Goal: Information Seeking & Learning: Learn about a topic

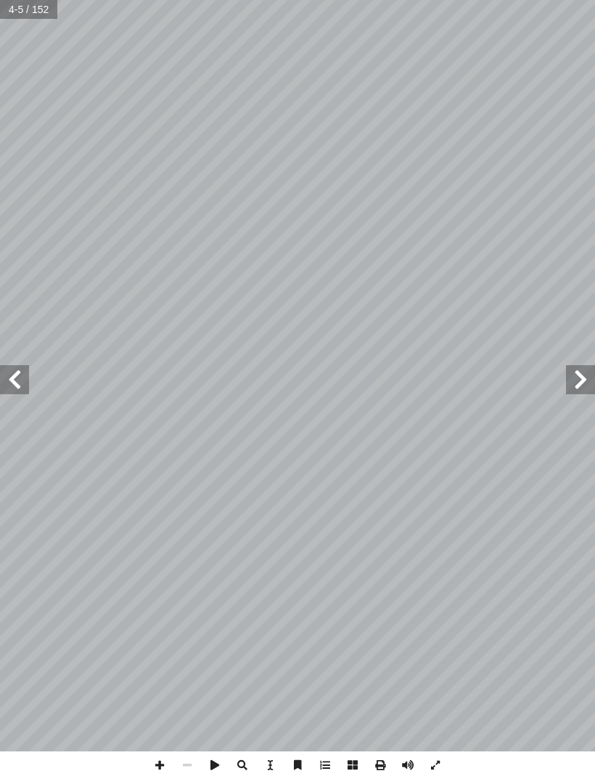
click at [13, 380] on span at bounding box center [14, 379] width 29 height 29
click at [16, 371] on span at bounding box center [14, 379] width 29 height 29
click at [21, 365] on span at bounding box center [14, 379] width 29 height 29
click at [22, 366] on span at bounding box center [14, 379] width 29 height 29
click at [25, 370] on span at bounding box center [14, 379] width 29 height 29
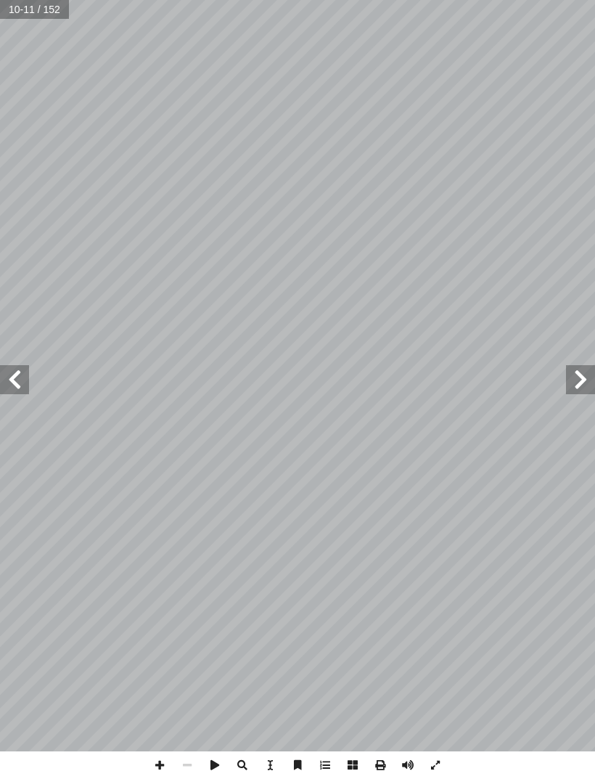
click at [11, 376] on span at bounding box center [14, 379] width 29 height 29
click at [15, 367] on span at bounding box center [14, 379] width 29 height 29
click at [9, 378] on span at bounding box center [14, 379] width 29 height 29
click at [20, 373] on span at bounding box center [14, 379] width 29 height 29
click at [27, 378] on span at bounding box center [14, 379] width 29 height 29
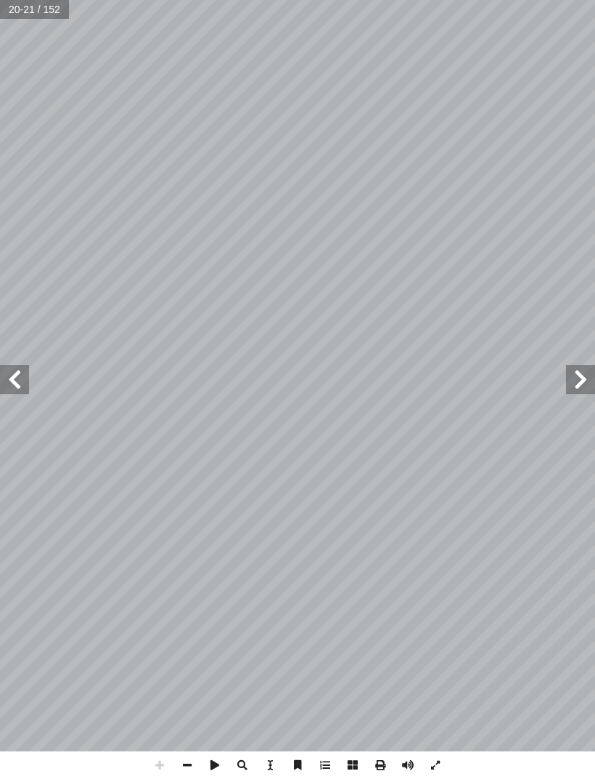
click at [27, 379] on span at bounding box center [14, 379] width 29 height 29
click at [28, 379] on span at bounding box center [14, 379] width 29 height 29
click at [28, 378] on span at bounding box center [14, 379] width 29 height 29
click at [21, 383] on span at bounding box center [14, 379] width 29 height 29
click at [10, 376] on span at bounding box center [14, 379] width 29 height 29
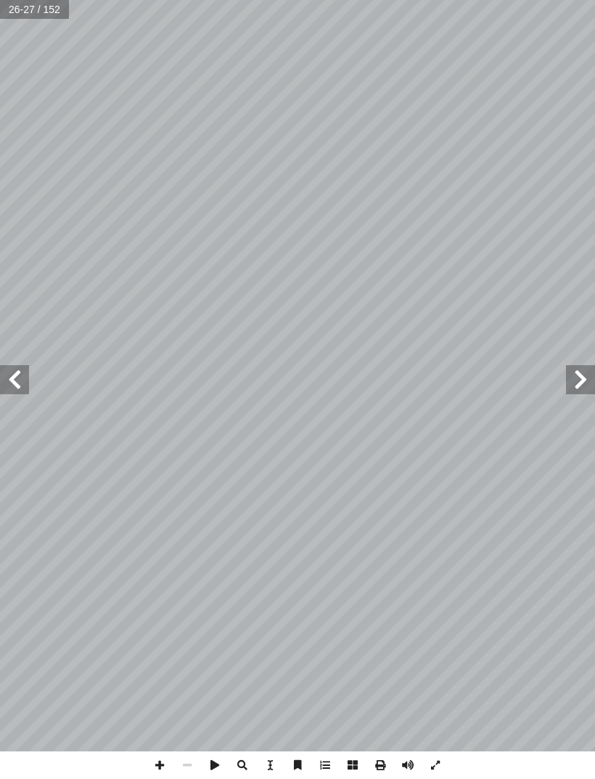
click at [20, 375] on span at bounding box center [14, 379] width 29 height 29
click at [22, 378] on span at bounding box center [14, 379] width 29 height 29
click at [26, 376] on span at bounding box center [14, 379] width 29 height 29
click at [24, 380] on span at bounding box center [14, 379] width 29 height 29
click at [27, 386] on span at bounding box center [14, 379] width 29 height 29
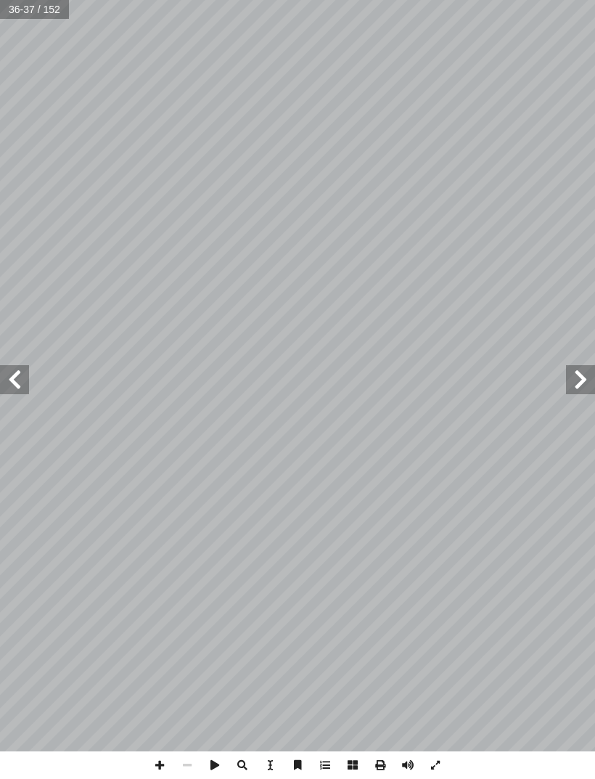
click at [15, 389] on span at bounding box center [14, 379] width 29 height 29
click at [20, 385] on span at bounding box center [14, 379] width 29 height 29
click at [23, 385] on span at bounding box center [14, 379] width 29 height 29
click at [23, 382] on span at bounding box center [14, 379] width 29 height 29
click at [21, 375] on span at bounding box center [14, 379] width 29 height 29
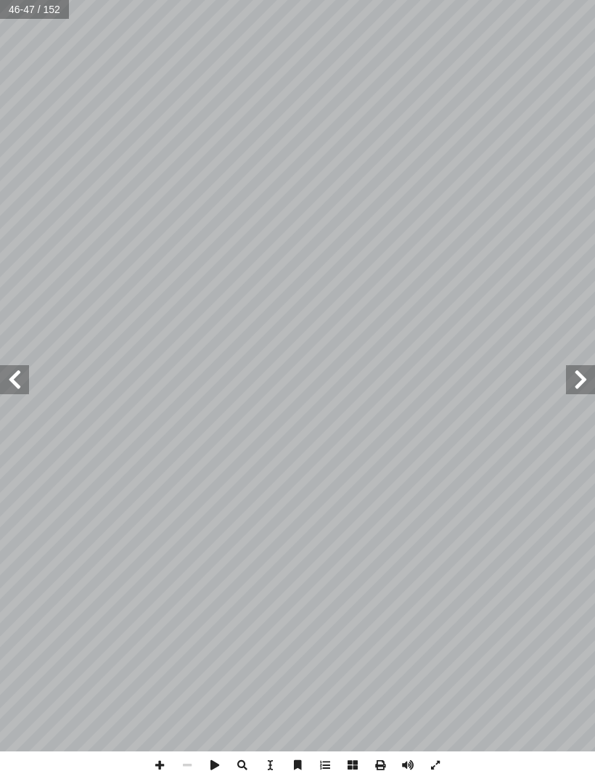
click at [20, 376] on span at bounding box center [14, 379] width 29 height 29
click at [17, 386] on span at bounding box center [14, 379] width 29 height 29
click at [19, 384] on span at bounding box center [14, 379] width 29 height 29
click at [19, 389] on span at bounding box center [14, 379] width 29 height 29
click at [22, 388] on span at bounding box center [14, 379] width 29 height 29
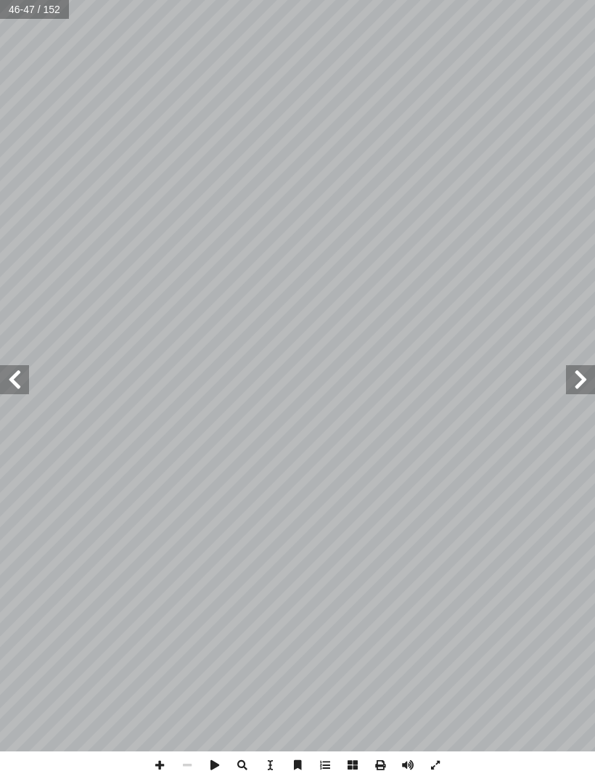
click at [23, 388] on span at bounding box center [14, 379] width 29 height 29
click at [23, 384] on span at bounding box center [14, 379] width 29 height 29
click at [18, 385] on span at bounding box center [14, 379] width 29 height 29
click at [25, 377] on span at bounding box center [14, 379] width 29 height 29
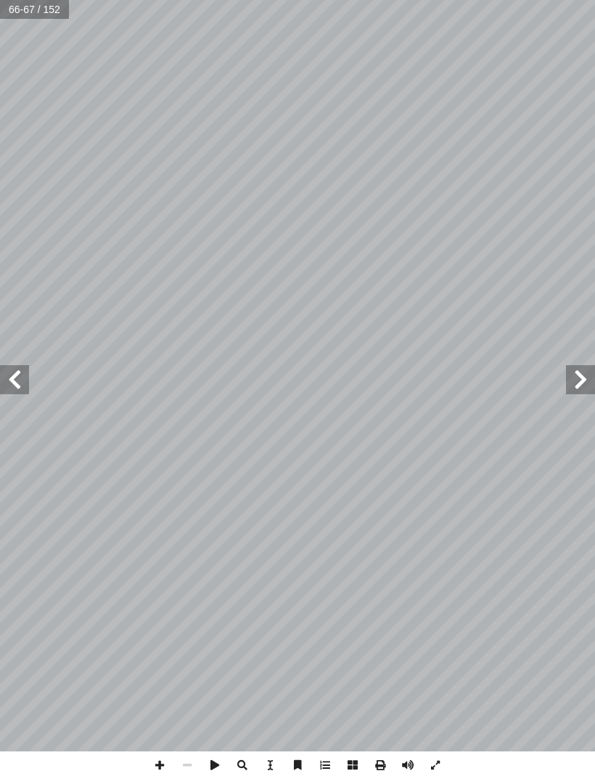
click at [20, 381] on span at bounding box center [14, 379] width 29 height 29
click at [8, 377] on span at bounding box center [14, 379] width 29 height 29
click at [20, 382] on span at bounding box center [14, 379] width 29 height 29
click at [17, 383] on span at bounding box center [14, 379] width 29 height 29
click at [7, 392] on span at bounding box center [14, 379] width 29 height 29
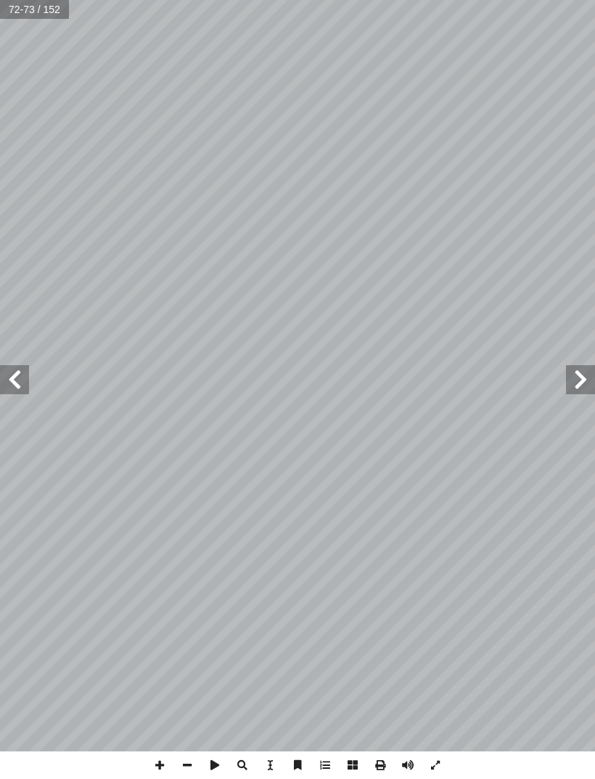
click at [19, 386] on span at bounding box center [14, 379] width 29 height 29
click at [576, 386] on span at bounding box center [580, 379] width 29 height 29
click at [9, 377] on span at bounding box center [14, 379] width 29 height 29
click at [570, 372] on span at bounding box center [580, 379] width 29 height 29
click at [575, 383] on span at bounding box center [580, 379] width 29 height 29
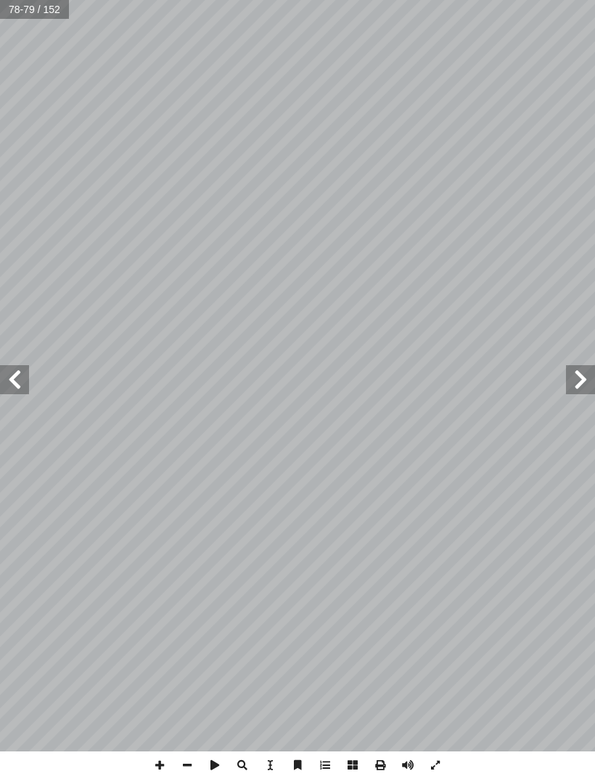
click at [574, 383] on span at bounding box center [580, 379] width 29 height 29
click at [582, 378] on span at bounding box center [580, 379] width 29 height 29
click at [579, 382] on span at bounding box center [580, 379] width 29 height 29
click at [585, 383] on span at bounding box center [580, 379] width 29 height 29
click at [580, 384] on span at bounding box center [580, 379] width 29 height 29
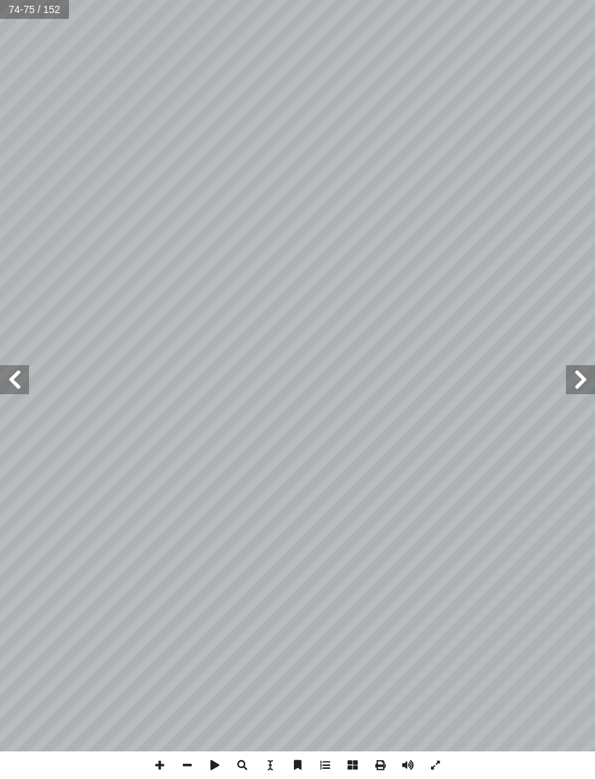
click at [579, 385] on span at bounding box center [580, 379] width 29 height 29
click at [10, 385] on span at bounding box center [14, 379] width 29 height 29
click at [18, 377] on span at bounding box center [14, 379] width 29 height 29
click at [17, 377] on span at bounding box center [14, 379] width 29 height 29
click at [579, 380] on span at bounding box center [580, 379] width 29 height 29
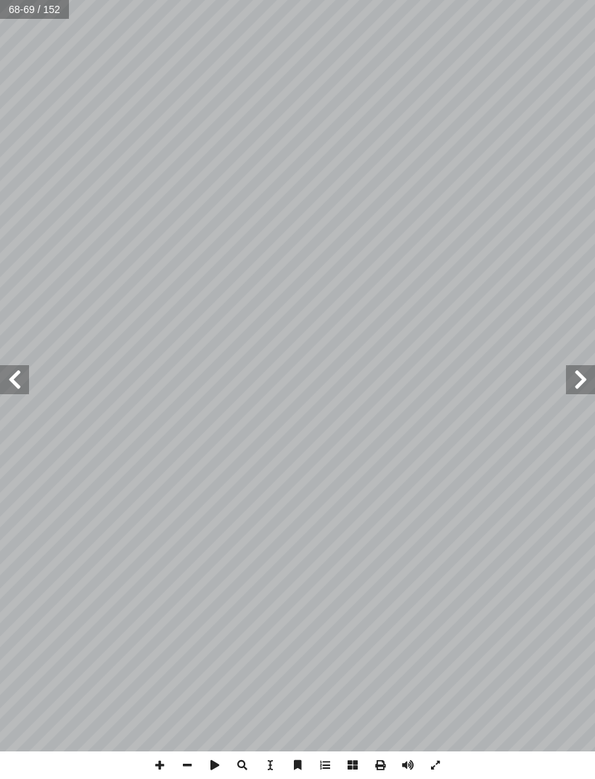
click at [17, 380] on span at bounding box center [14, 379] width 29 height 29
click at [18, 379] on span at bounding box center [14, 379] width 29 height 29
click at [17, 379] on span at bounding box center [14, 379] width 29 height 29
click at [12, 378] on span at bounding box center [14, 379] width 29 height 29
click at [21, 376] on span at bounding box center [14, 379] width 29 height 29
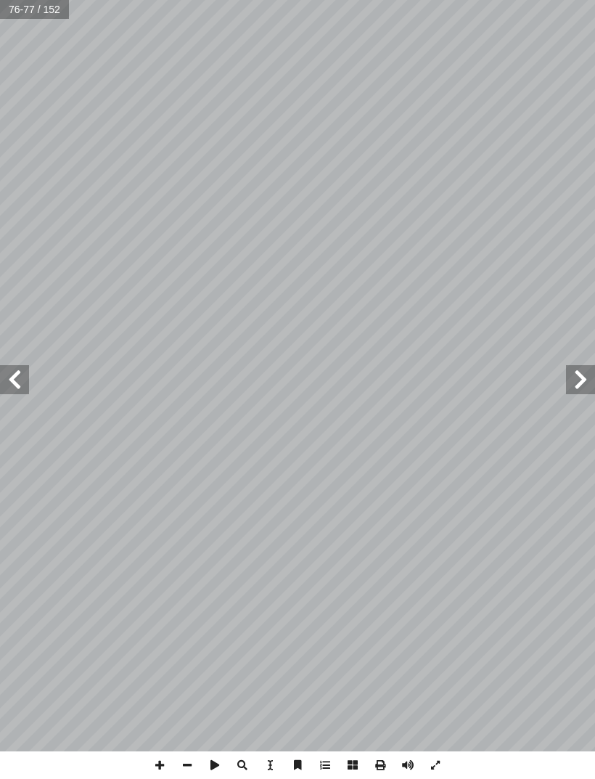
click at [13, 384] on span at bounding box center [14, 379] width 29 height 29
click at [20, 378] on span at bounding box center [14, 379] width 29 height 29
click at [16, 378] on span at bounding box center [14, 379] width 29 height 29
click at [13, 383] on span at bounding box center [14, 379] width 29 height 29
click at [9, 381] on span at bounding box center [14, 379] width 29 height 29
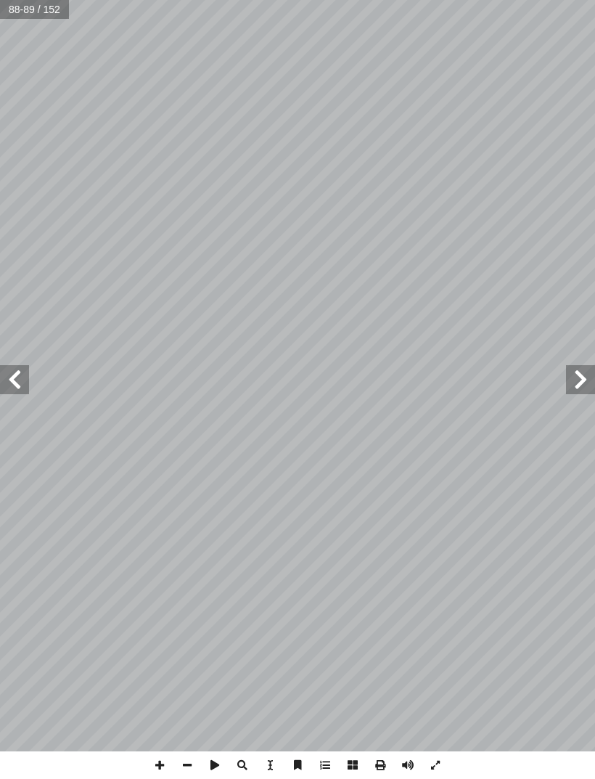
click at [13, 383] on span at bounding box center [14, 379] width 29 height 29
click at [17, 381] on span at bounding box center [14, 379] width 29 height 29
click at [12, 388] on span at bounding box center [14, 379] width 29 height 29
click at [582, 381] on span at bounding box center [580, 379] width 29 height 29
click at [579, 380] on span at bounding box center [580, 379] width 29 height 29
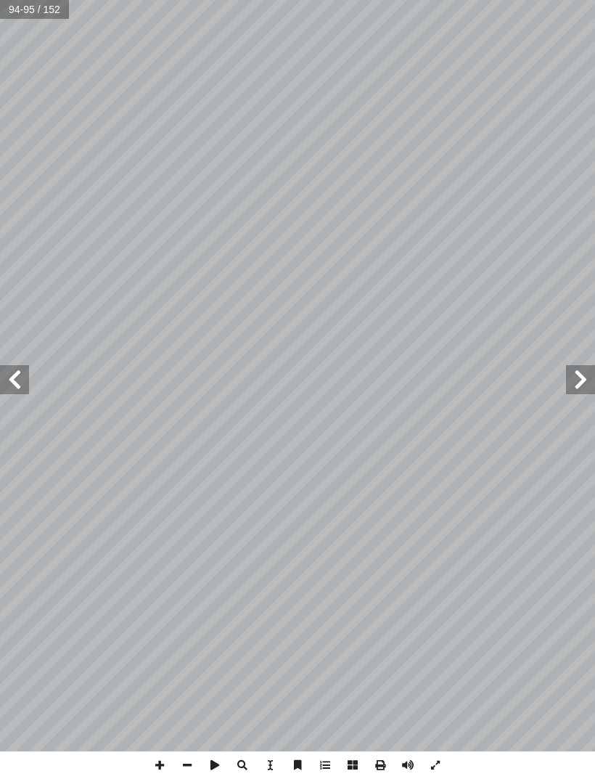
click at [579, 382] on span at bounding box center [580, 379] width 29 height 29
click at [578, 383] on span at bounding box center [580, 379] width 29 height 29
click at [578, 388] on span at bounding box center [580, 379] width 29 height 29
click at [576, 388] on span at bounding box center [580, 379] width 29 height 29
click at [575, 385] on span at bounding box center [580, 379] width 29 height 29
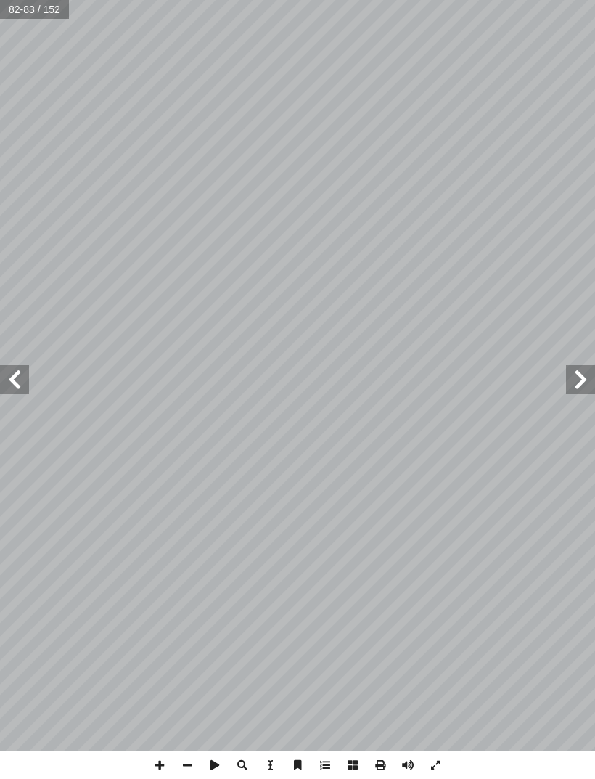
click at [579, 378] on span at bounding box center [580, 379] width 29 height 29
click at [579, 379] on span at bounding box center [580, 379] width 29 height 29
click at [578, 382] on span at bounding box center [580, 379] width 29 height 29
click at [578, 383] on span at bounding box center [580, 379] width 29 height 29
click at [575, 391] on span at bounding box center [580, 379] width 29 height 29
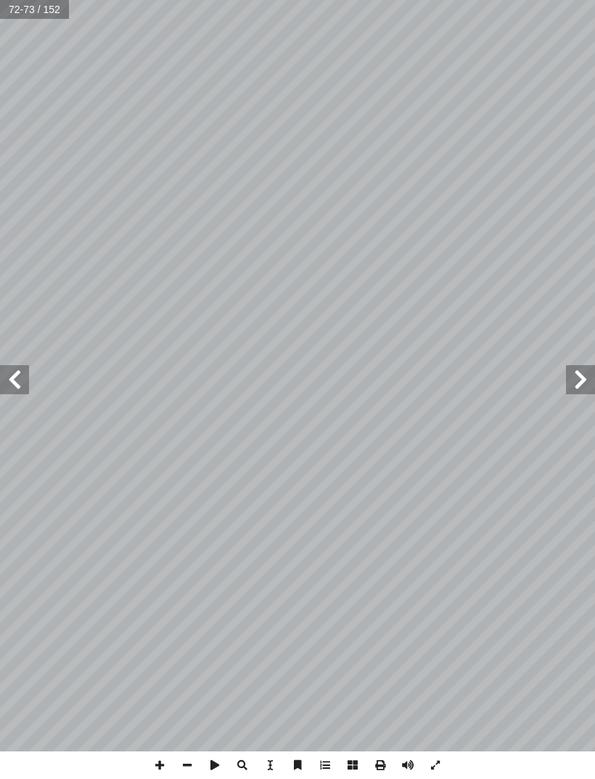
click at [584, 378] on span at bounding box center [580, 379] width 29 height 29
click at [580, 381] on span at bounding box center [580, 379] width 29 height 29
click at [579, 383] on span at bounding box center [580, 379] width 29 height 29
click at [582, 385] on span at bounding box center [580, 379] width 29 height 29
click at [582, 388] on span at bounding box center [580, 379] width 29 height 29
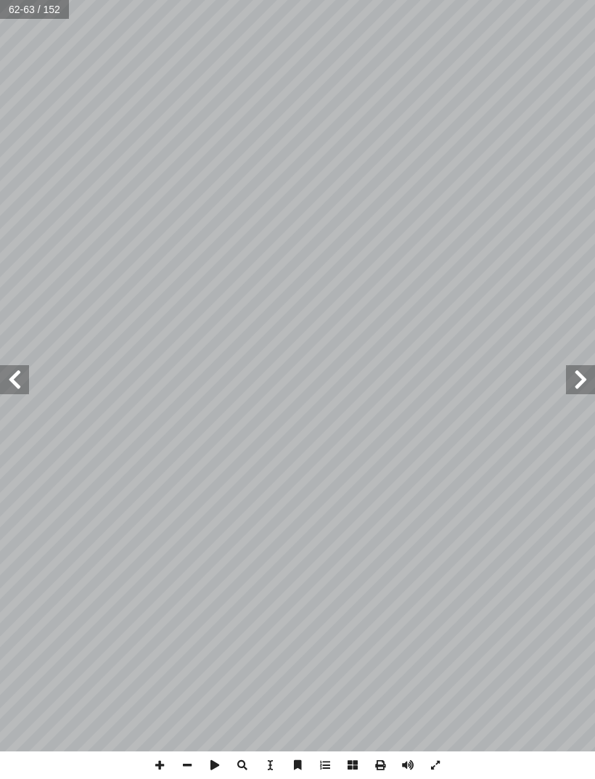
click at [587, 378] on span at bounding box center [580, 379] width 29 height 29
click at [585, 383] on span at bounding box center [580, 379] width 29 height 29
click at [586, 381] on span at bounding box center [580, 379] width 29 height 29
